Goal: Task Accomplishment & Management: Manage account settings

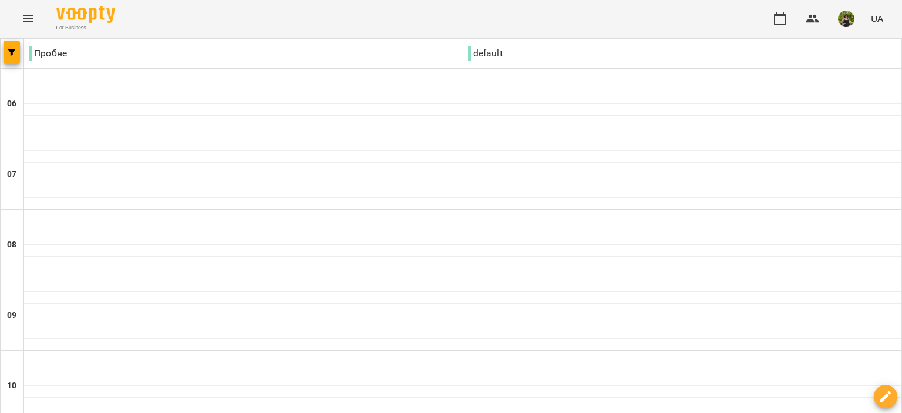
scroll to position [931, 0]
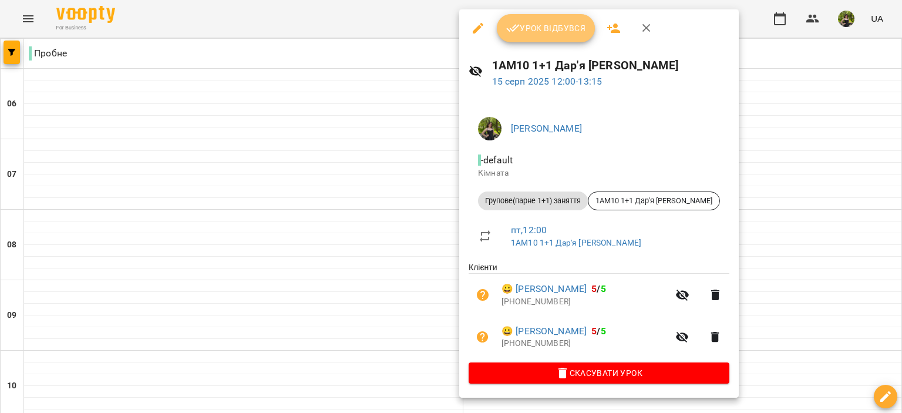
click at [519, 38] on button "Урок відбувся" at bounding box center [546, 28] width 99 height 28
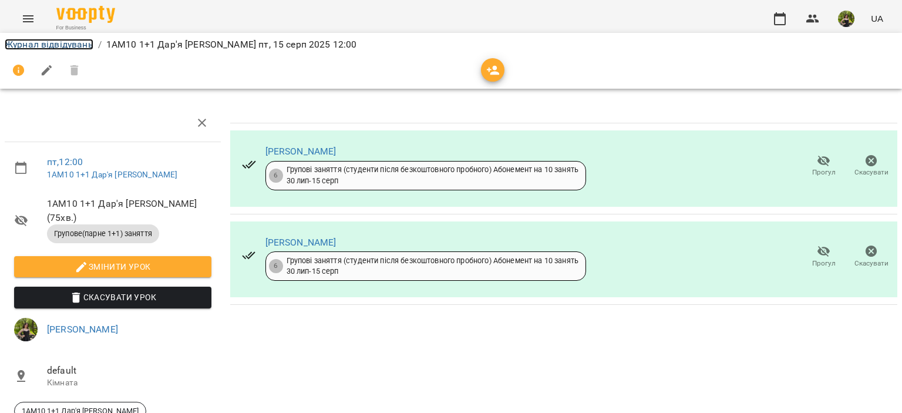
click at [86, 49] on link "Журнал відвідувань" at bounding box center [49, 44] width 89 height 11
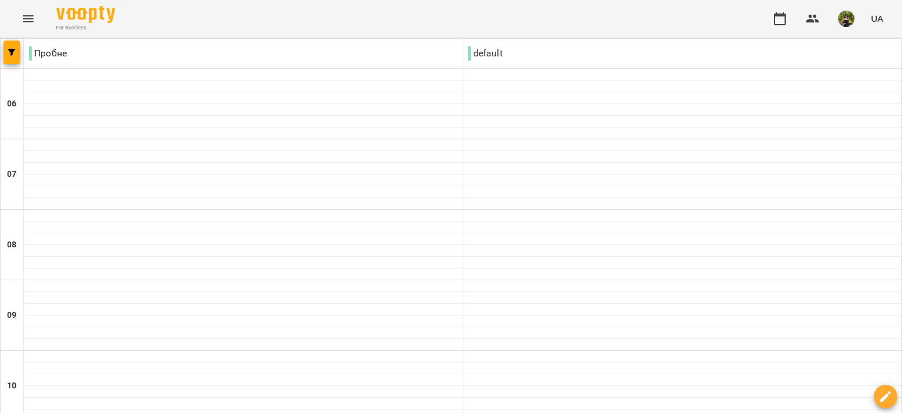
scroll to position [763, 0]
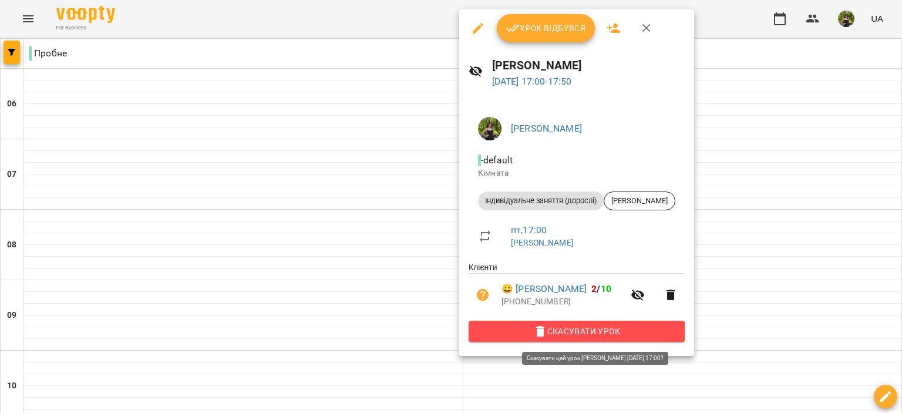
click at [594, 335] on span "Скасувати Урок" at bounding box center [576, 331] width 197 height 14
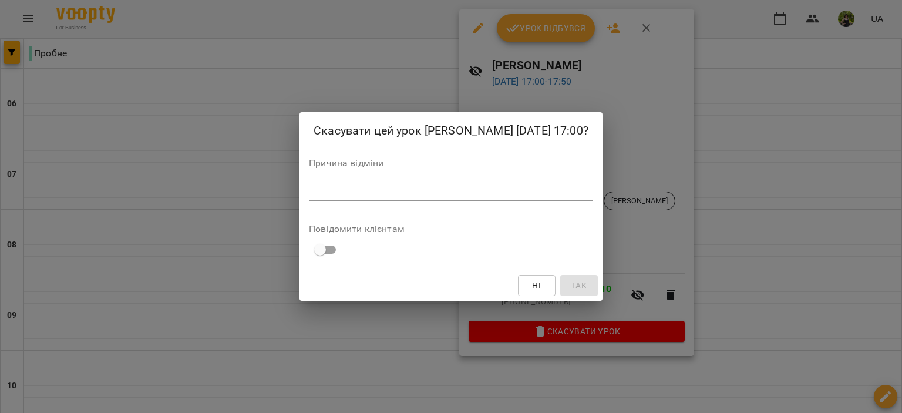
drag, startPoint x: 372, startPoint y: 167, endPoint x: 379, endPoint y: 187, distance: 21.2
click at [378, 185] on div "Причина відміни *" at bounding box center [451, 182] width 284 height 47
click at [379, 187] on textarea at bounding box center [451, 191] width 284 height 11
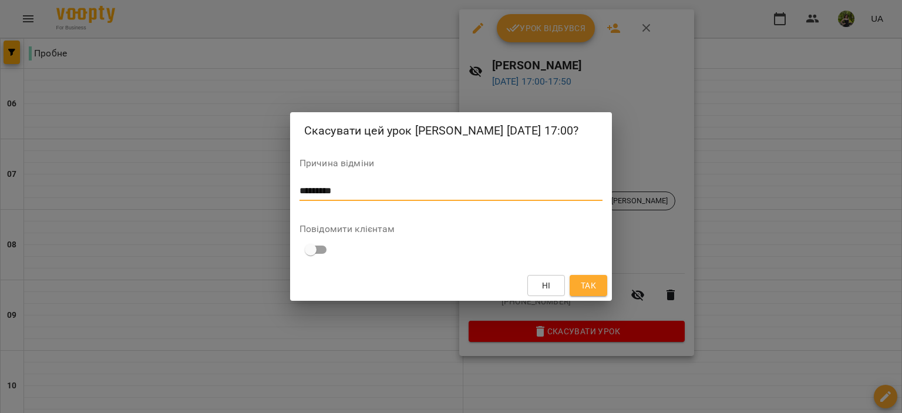
type textarea "*********"
click at [585, 279] on span "Так" at bounding box center [588, 285] width 15 height 14
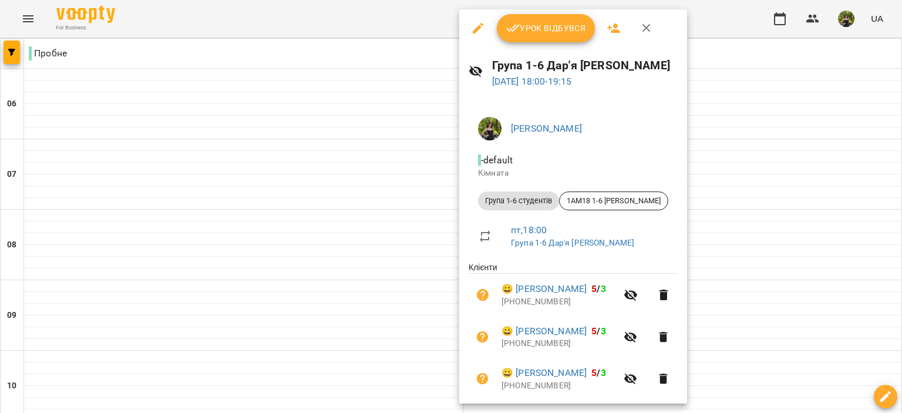
click at [537, 29] on span "Урок відбувся" at bounding box center [546, 28] width 80 height 14
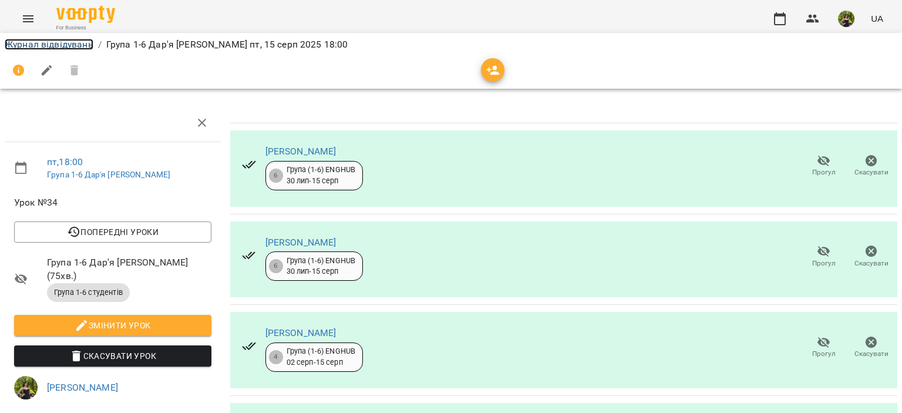
click at [75, 48] on link "Журнал відвідувань" at bounding box center [49, 44] width 89 height 11
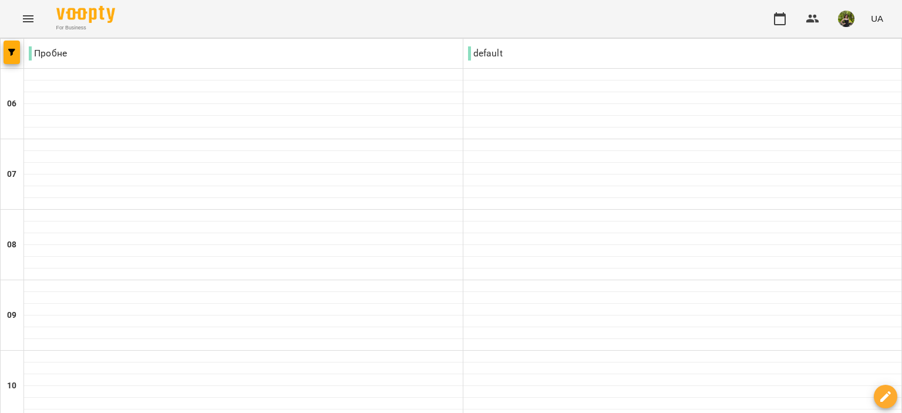
scroll to position [881, 0]
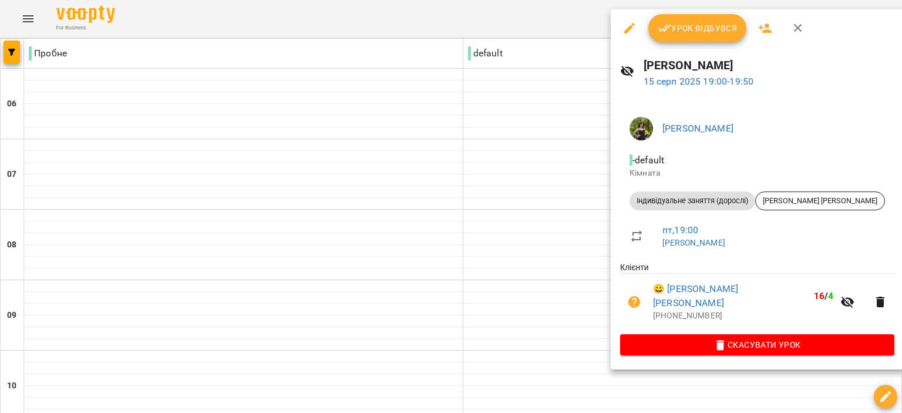
click at [680, 37] on button "Урок відбувся" at bounding box center [697, 28] width 99 height 28
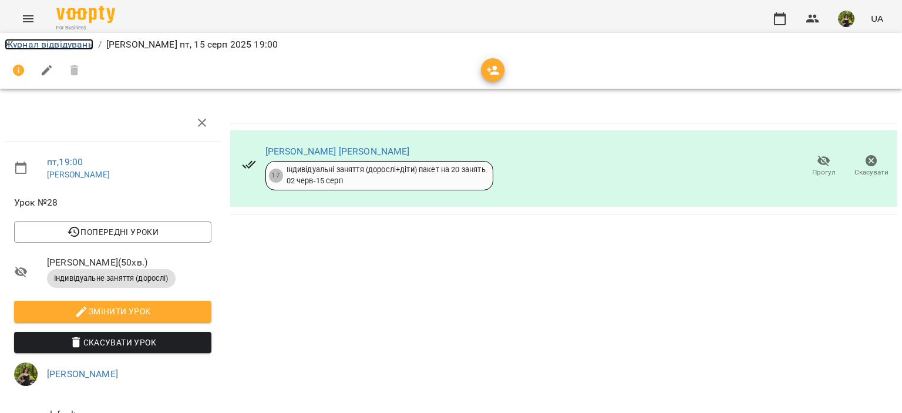
click at [87, 40] on link "Журнал відвідувань" at bounding box center [49, 44] width 89 height 11
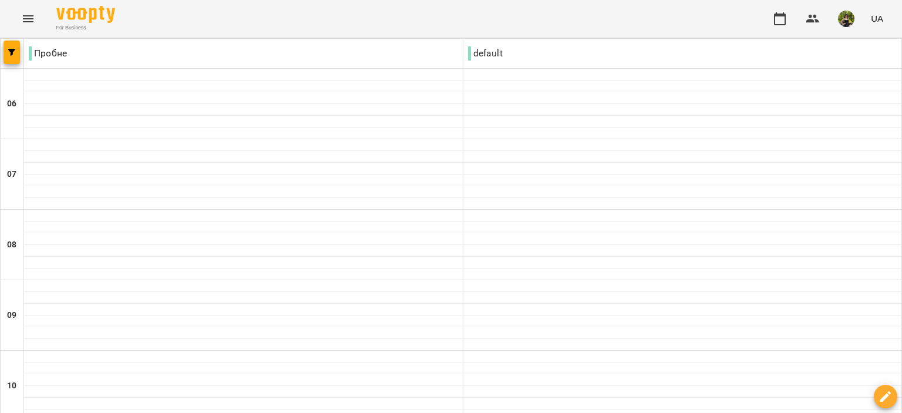
scroll to position [931, 0]
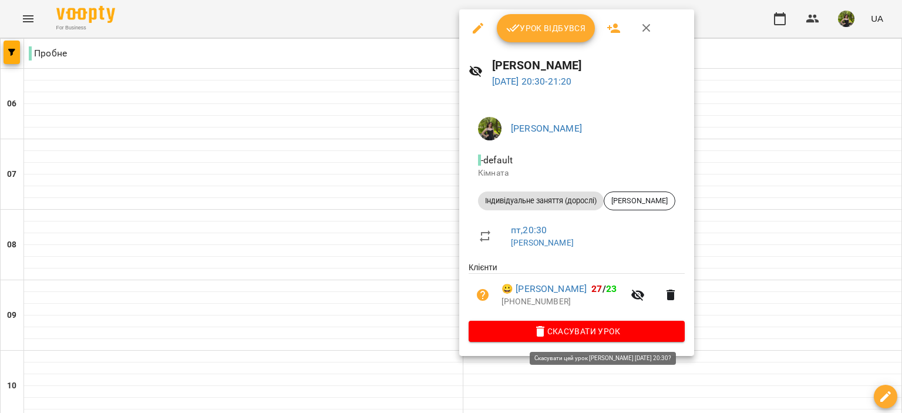
click at [586, 333] on span "Скасувати Урок" at bounding box center [576, 331] width 197 height 14
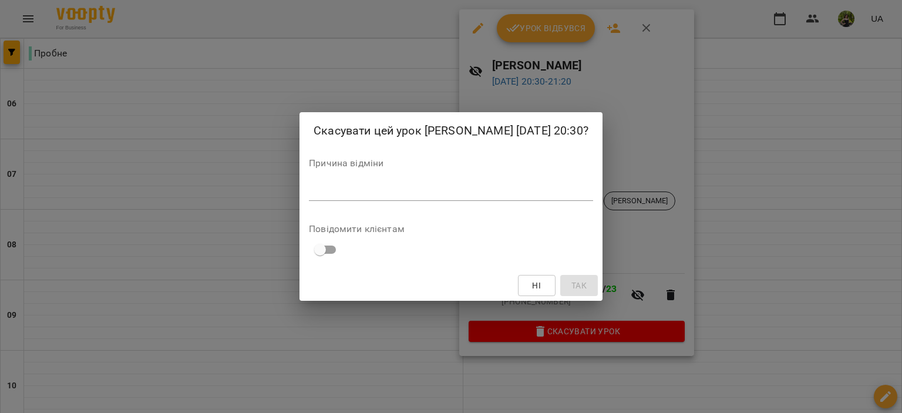
click at [348, 196] on textarea at bounding box center [451, 191] width 284 height 11
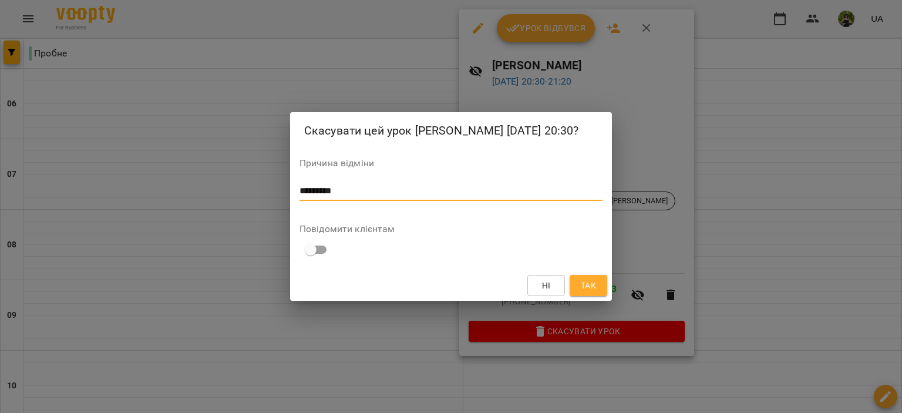
type textarea "*********"
click at [597, 284] on span "Так" at bounding box center [588, 285] width 19 height 14
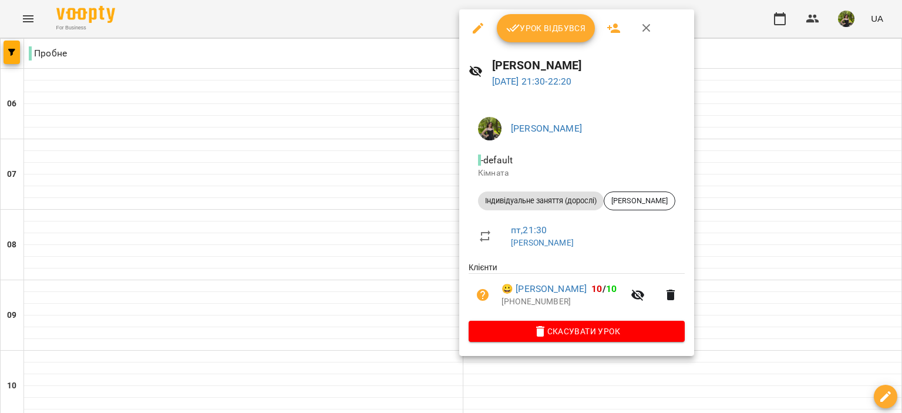
click at [578, 332] on span "Скасувати Урок" at bounding box center [576, 331] width 197 height 14
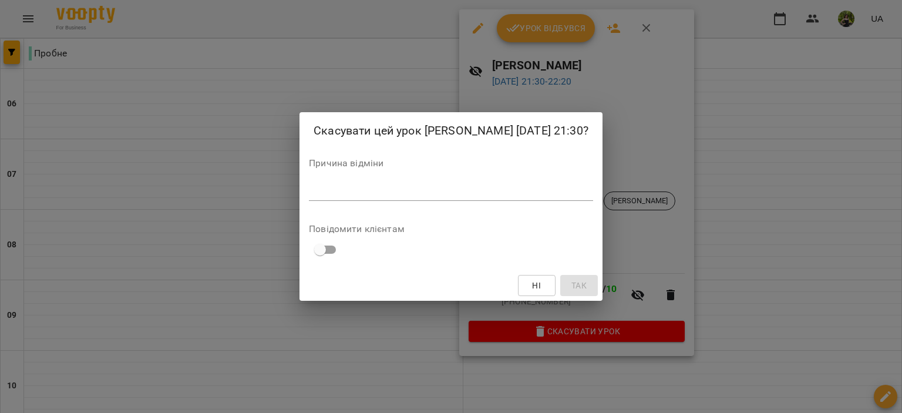
click at [352, 197] on textarea at bounding box center [451, 191] width 284 height 11
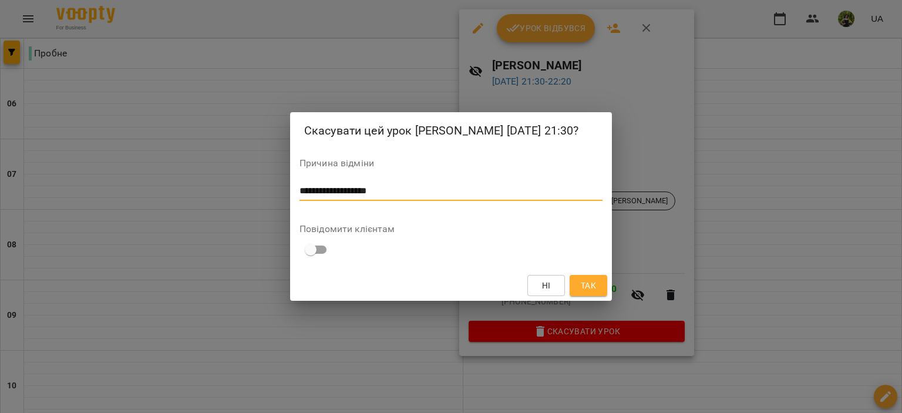
type textarea "**********"
click at [585, 280] on span "Так" at bounding box center [588, 285] width 15 height 14
